Goal: Check status

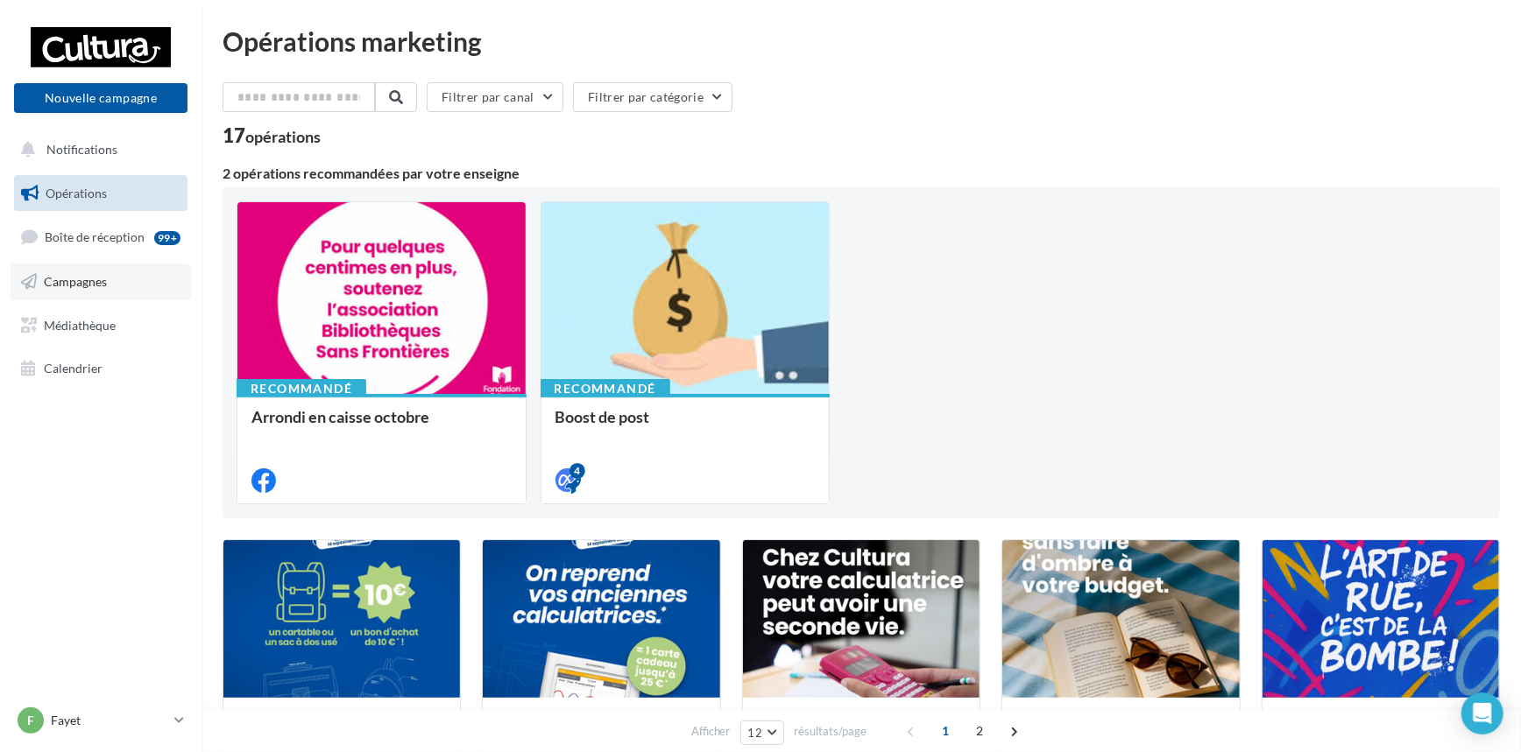
click at [77, 282] on span "Campagnes" at bounding box center [75, 281] width 63 height 15
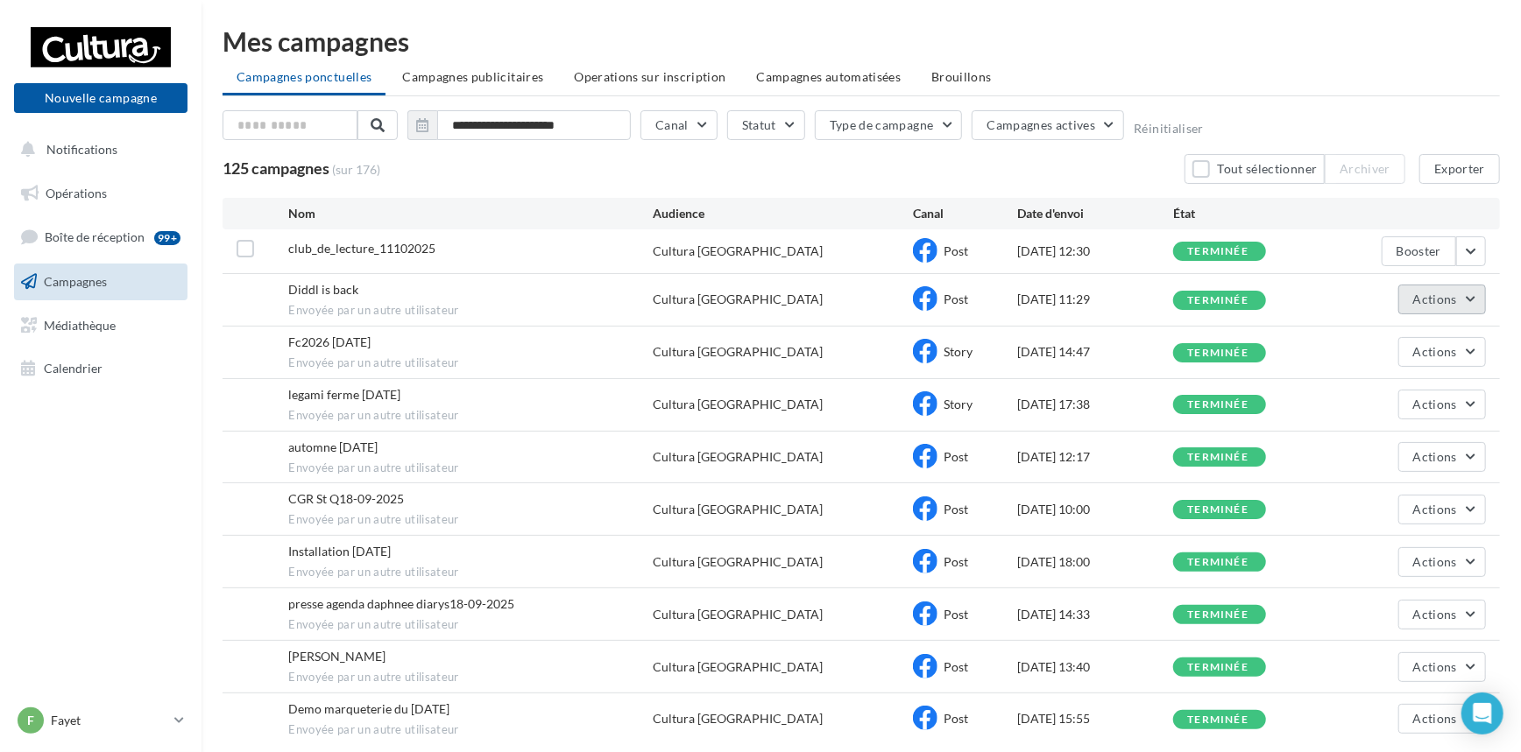
click at [1471, 301] on button "Actions" at bounding box center [1442, 300] width 88 height 30
click at [1410, 339] on button "Voir les résultats" at bounding box center [1397, 341] width 175 height 46
